Goal: Task Accomplishment & Management: Use online tool/utility

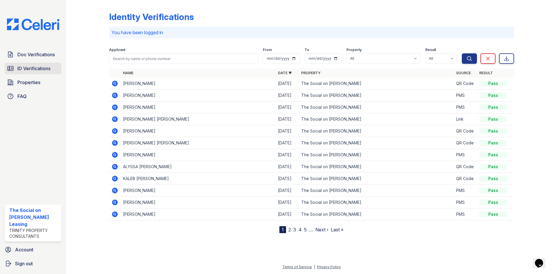
click at [50, 68] on span "ID Verifications" at bounding box center [33, 68] width 33 height 7
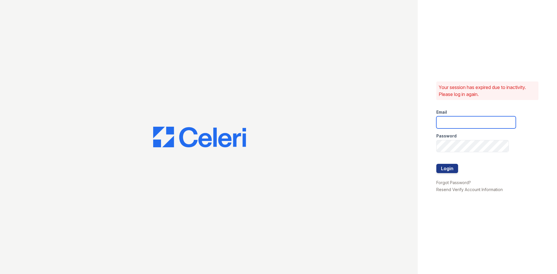
click at [472, 123] on input "email" at bounding box center [477, 122] width 80 height 12
type input "thesocialonhovey@trinity-pm.com"
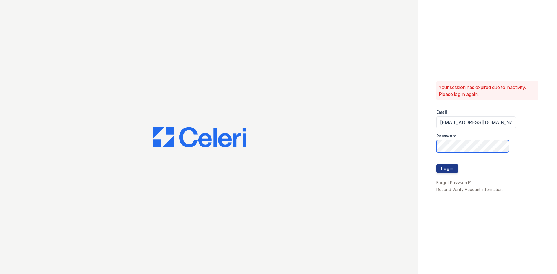
click at [437, 164] on button "Login" at bounding box center [448, 168] width 22 height 9
